Goal: Information Seeking & Learning: Understand process/instructions

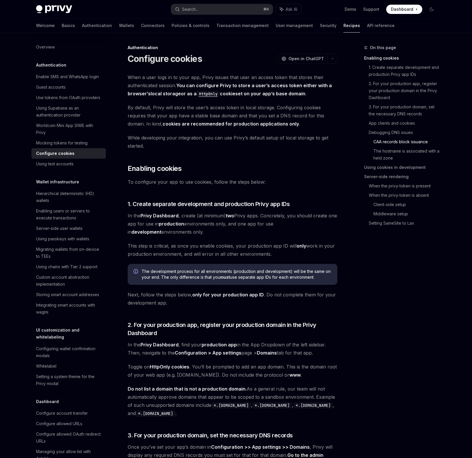
scroll to position [1042, 0]
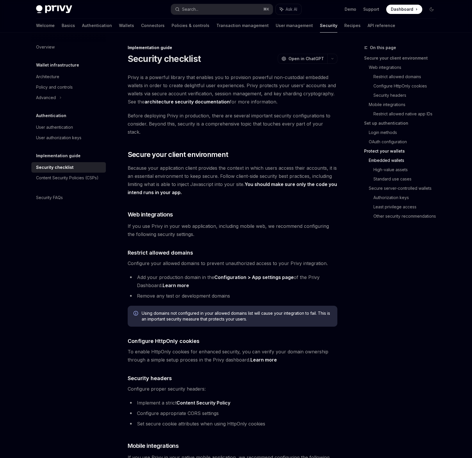
scroll to position [770, 0]
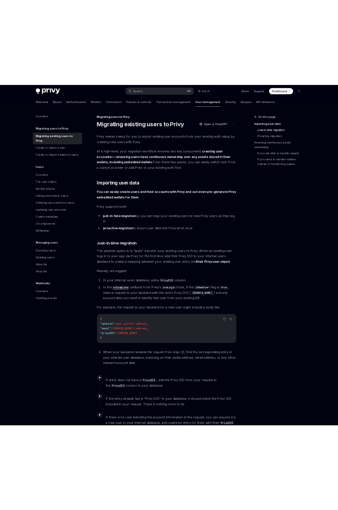
scroll to position [427, 0]
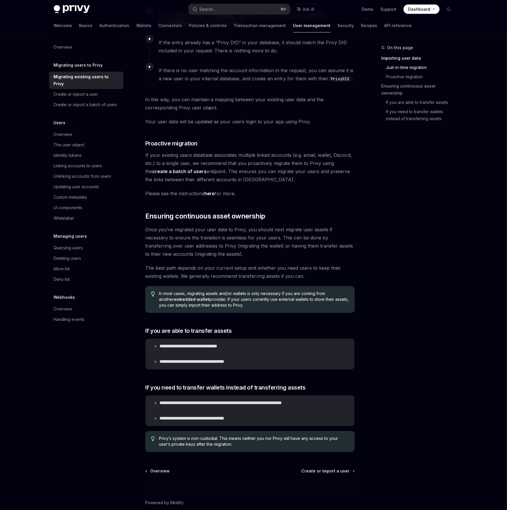
click at [422, 179] on div "On this page Importing user data Just-in-time migration Proactive migration Ens…" at bounding box center [414, 277] width 88 height 466
drag, startPoint x: 442, startPoint y: 248, endPoint x: 458, endPoint y: 29, distance: 219.2
click at [443, 247] on div "On this page Importing user data Just-in-time migration Proactive migration Ens…" at bounding box center [414, 277] width 88 height 466
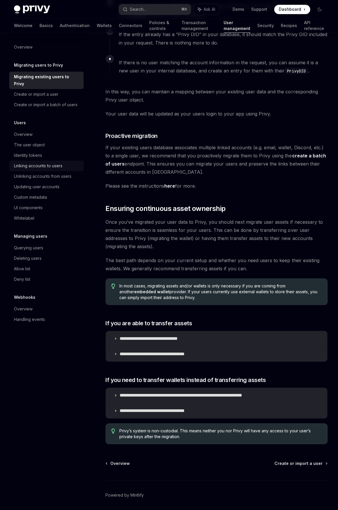
click at [39, 162] on div "Linking accounts to users" at bounding box center [38, 165] width 49 height 7
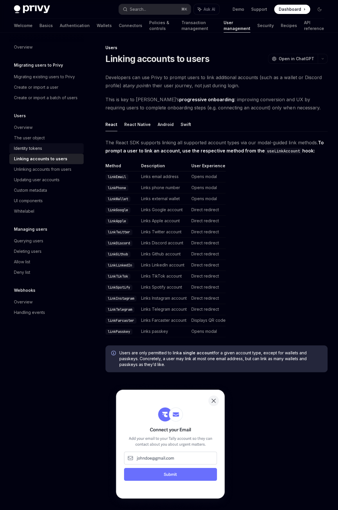
click at [31, 148] on div "Identity tokens" at bounding box center [28, 148] width 28 height 7
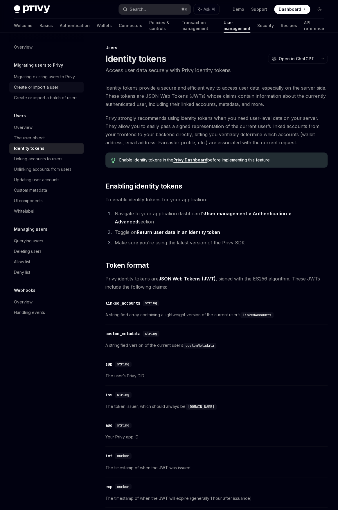
click at [46, 88] on div "Create or import a user" at bounding box center [36, 87] width 44 height 7
type textarea "*"
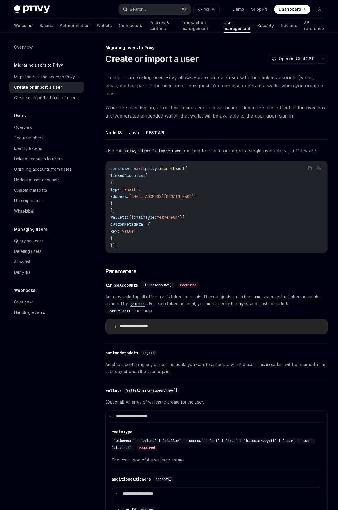
click at [114, 320] on summary "**********" at bounding box center [217, 326] width 222 height 15
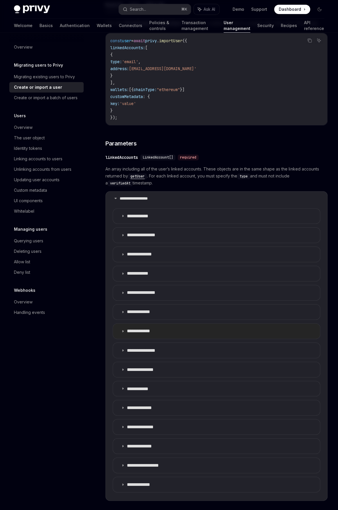
scroll to position [129, 0]
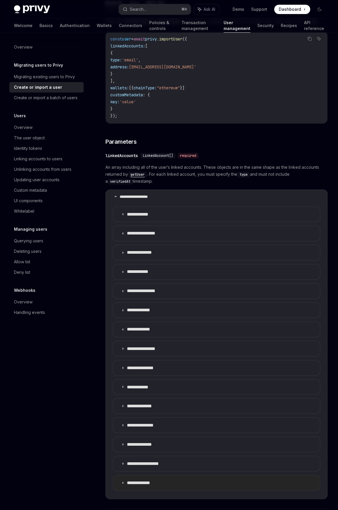
click at [124, 481] on icon at bounding box center [122, 482] width 3 height 3
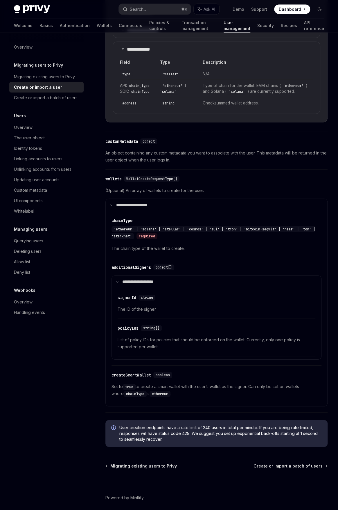
scroll to position [582, 0]
